Goal: Ask a question

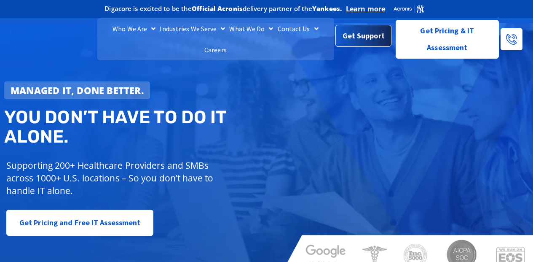
click at [361, 39] on span "Get Support" at bounding box center [364, 35] width 42 height 17
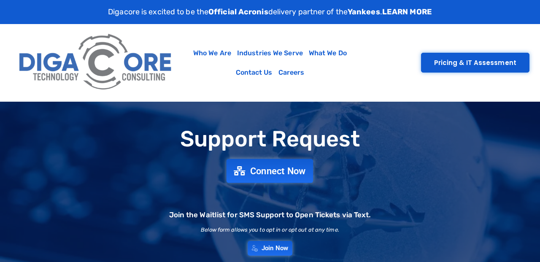
click at [276, 171] on span "Connect Now" at bounding box center [278, 170] width 56 height 9
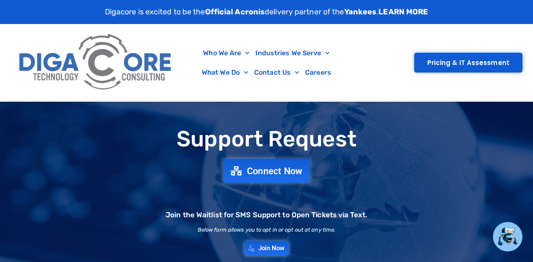
click at [271, 172] on span "Connect Now" at bounding box center [275, 170] width 56 height 9
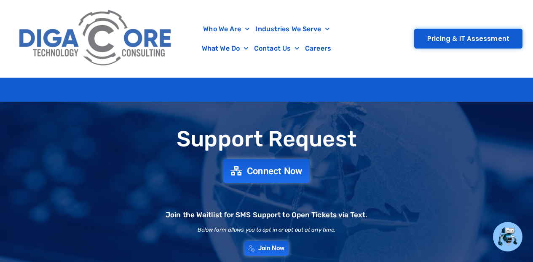
scroll to position [84, 0]
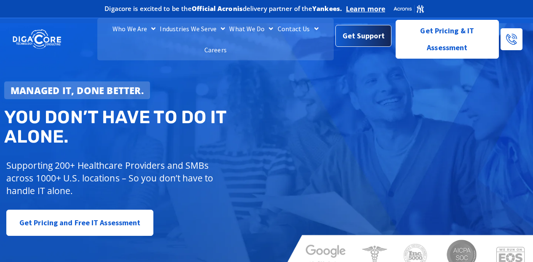
click at [370, 39] on span "Get Support" at bounding box center [364, 35] width 42 height 17
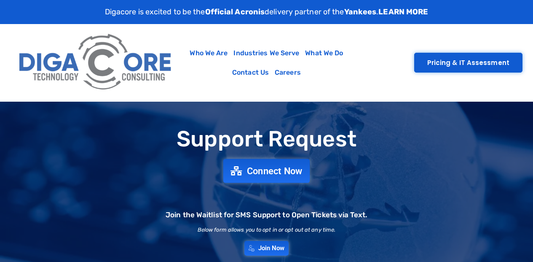
click at [276, 169] on span "Connect Now" at bounding box center [275, 170] width 56 height 9
